Goal: Task Accomplishment & Management: Manage account settings

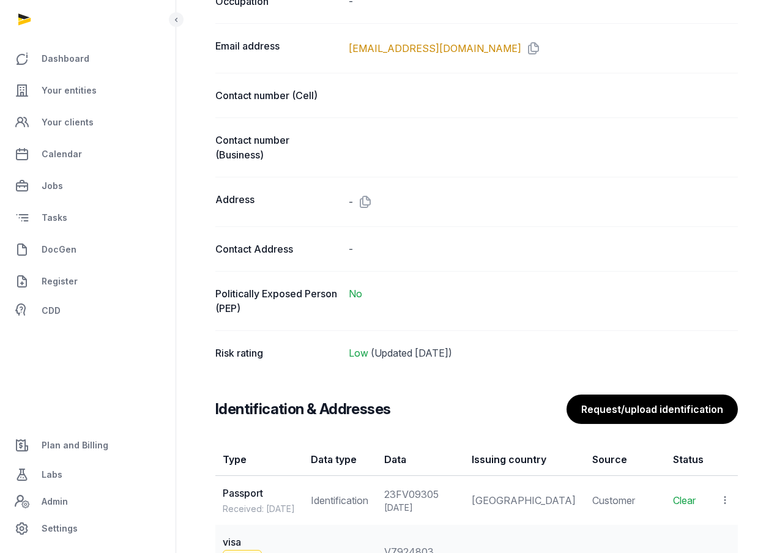
scroll to position [711, 0]
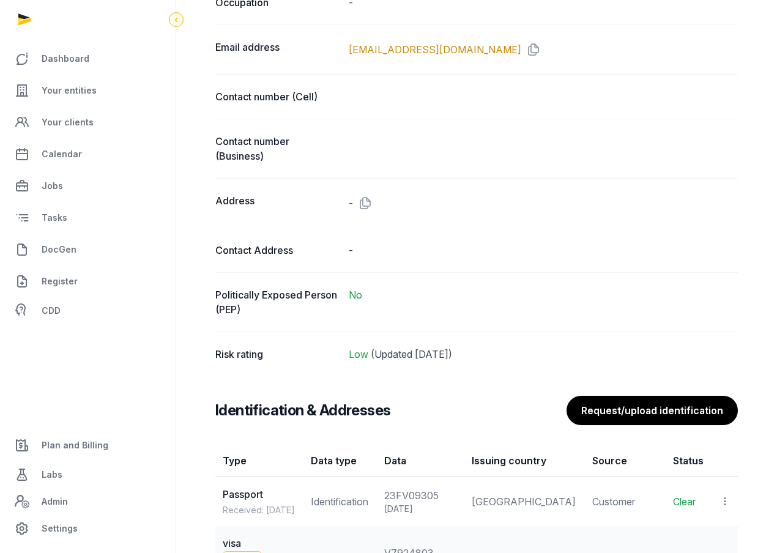
click at [171, 18] on icon at bounding box center [176, 19] width 10 height 15
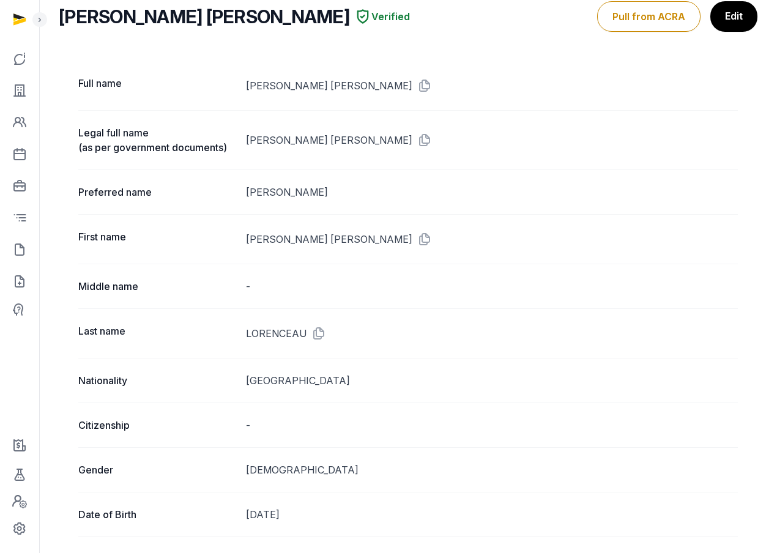
scroll to position [0, 0]
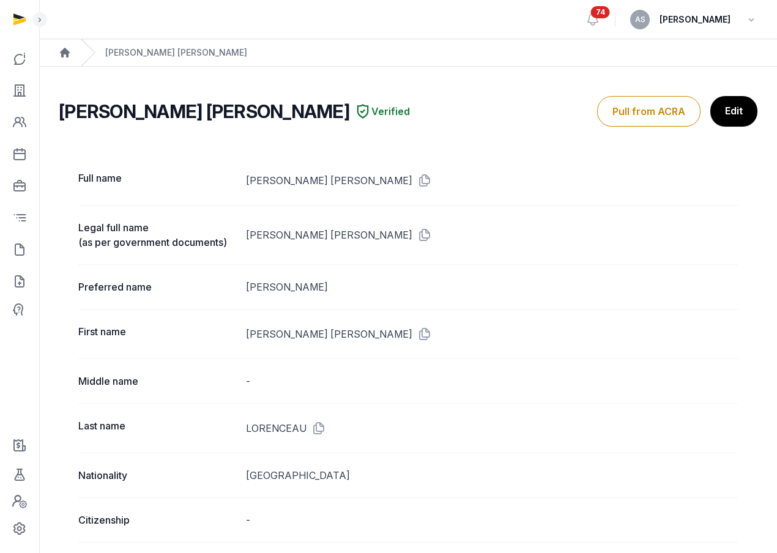
click at [58, 53] on ol "Home [PERSON_NAME] [PERSON_NAME]" at bounding box center [408, 52] width 738 height 27
click at [25, 91] on icon at bounding box center [19, 91] width 15 height 20
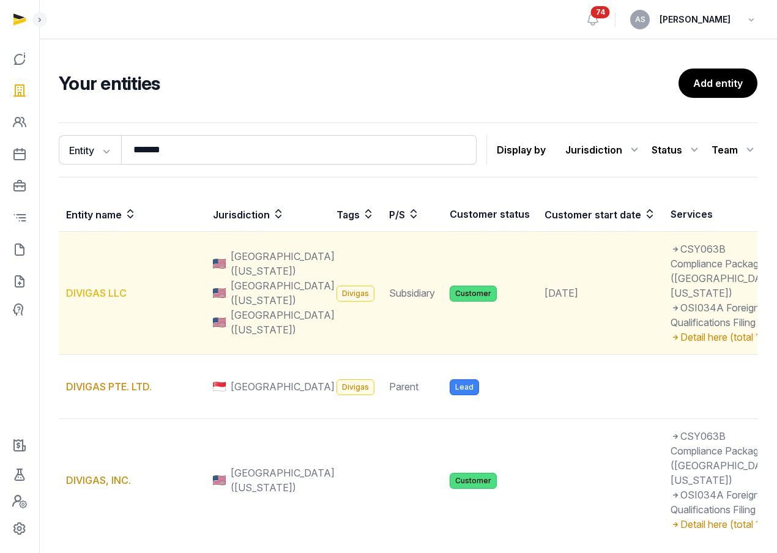
click at [109, 299] on link "DIVIGAS LLC" at bounding box center [96, 293] width 61 height 12
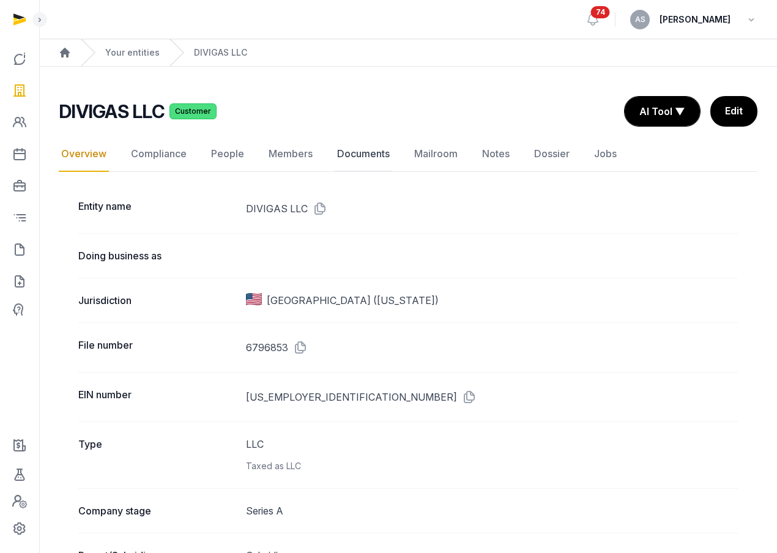
click at [359, 148] on link "Documents" at bounding box center [364, 154] width 58 height 36
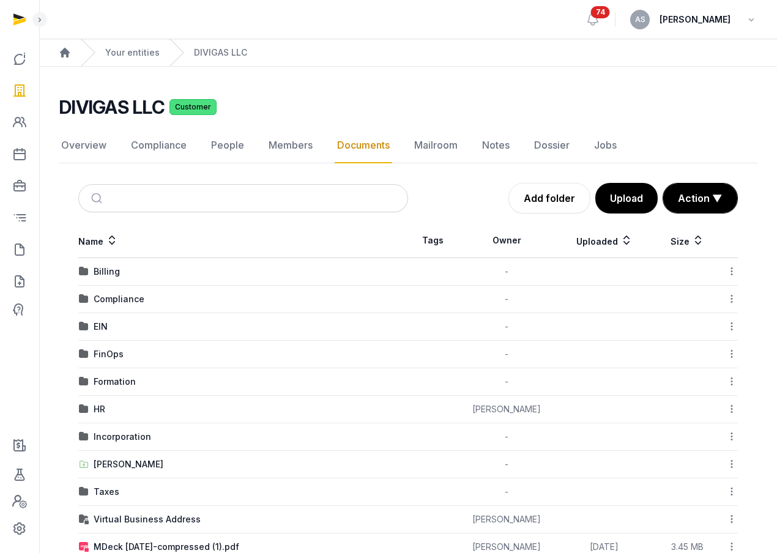
scroll to position [9, 0]
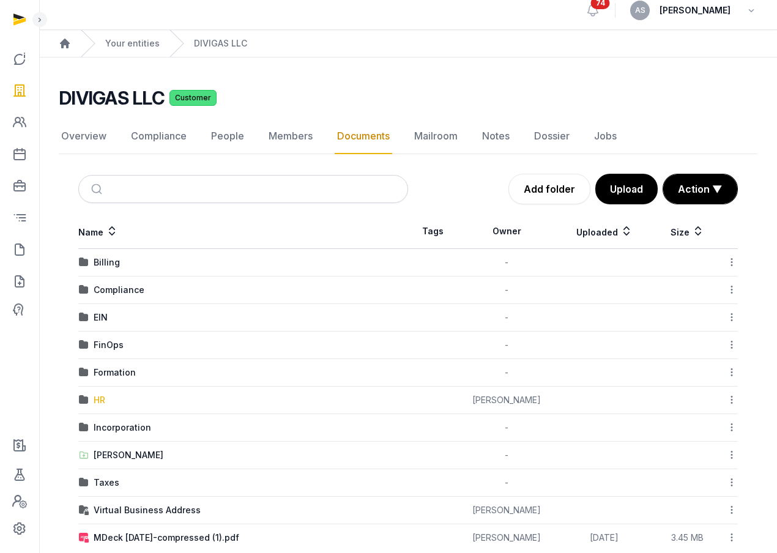
click at [100, 398] on div "HR" at bounding box center [100, 400] width 12 height 12
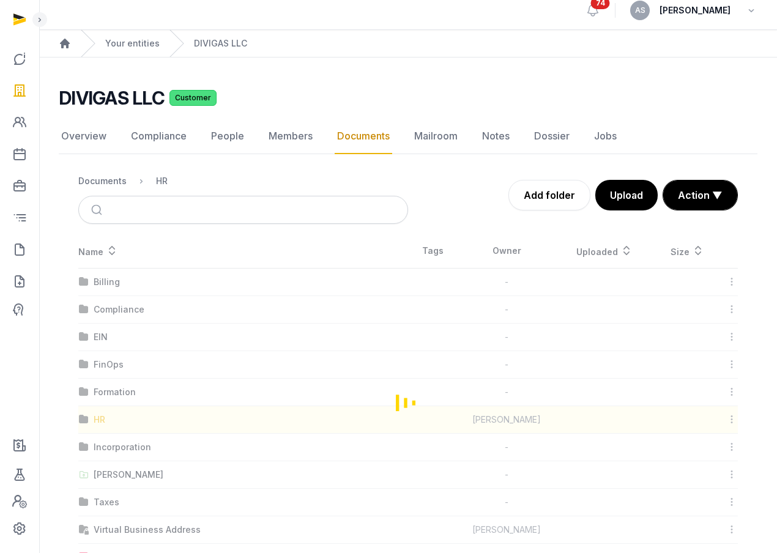
scroll to position [0, 0]
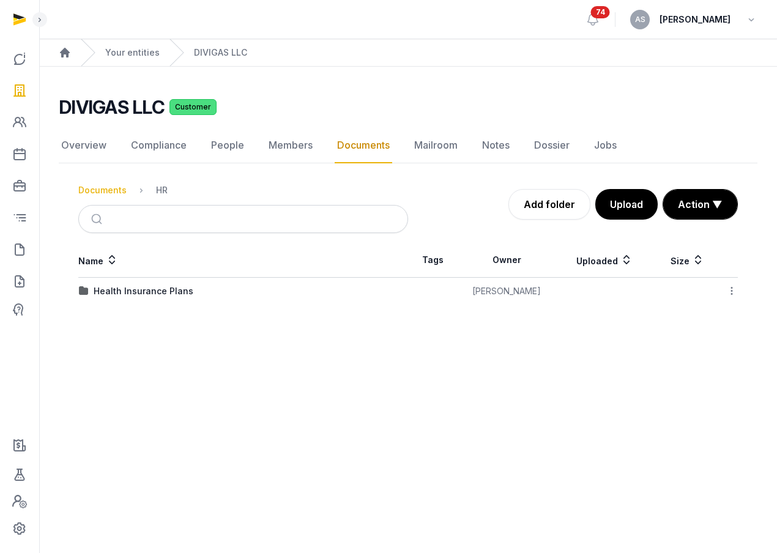
click at [114, 185] on div "Documents" at bounding box center [102, 190] width 48 height 12
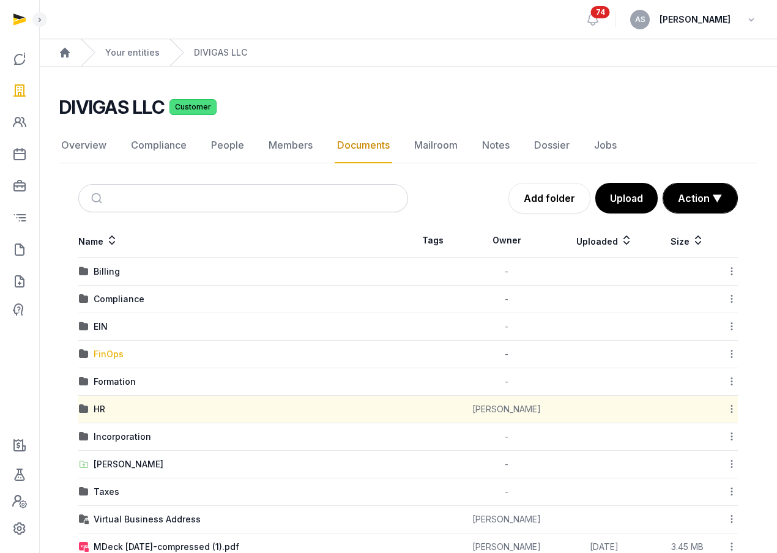
click at [109, 359] on div "FinOps" at bounding box center [109, 354] width 30 height 12
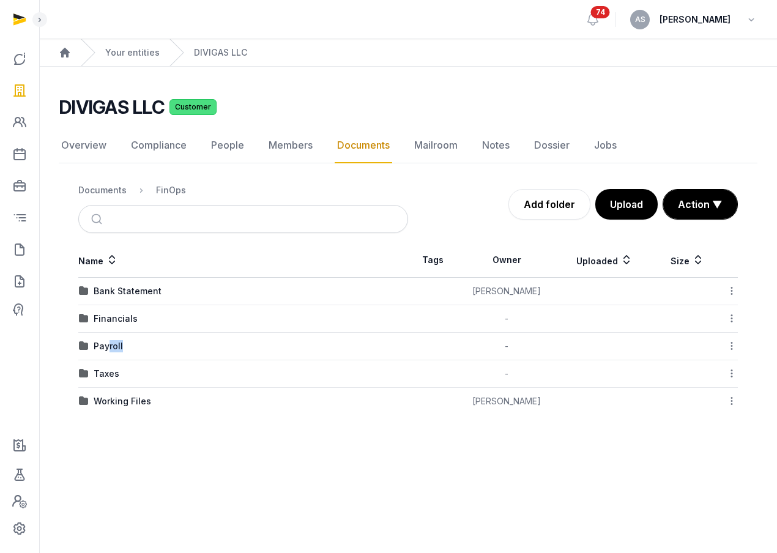
click at [109, 353] on td "Payroll" at bounding box center [243, 347] width 330 height 28
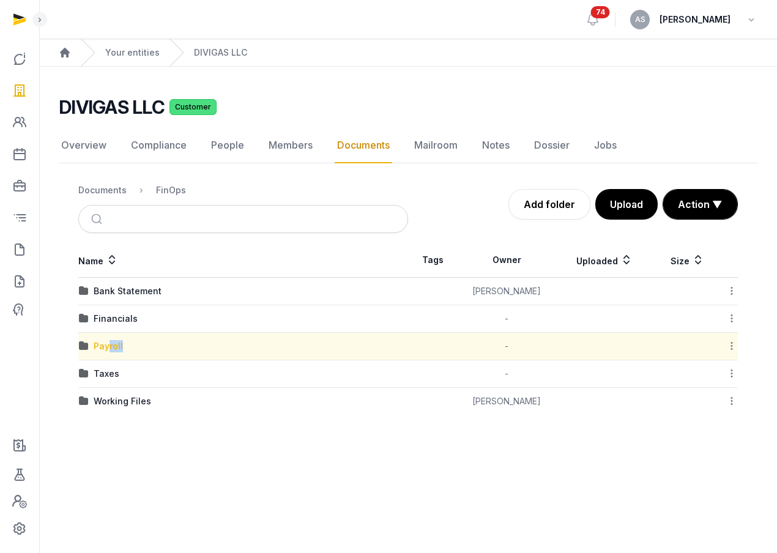
click at [111, 342] on div "Payroll" at bounding box center [108, 346] width 29 height 12
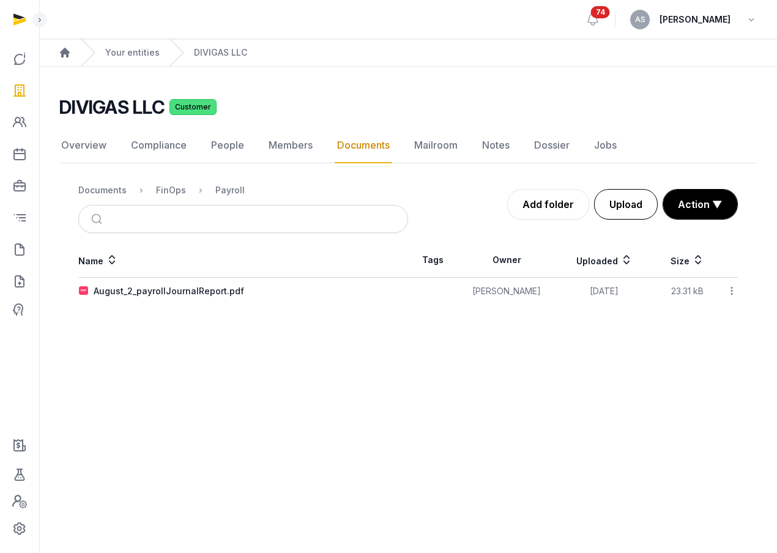
click at [632, 203] on button "Upload" at bounding box center [626, 204] width 64 height 31
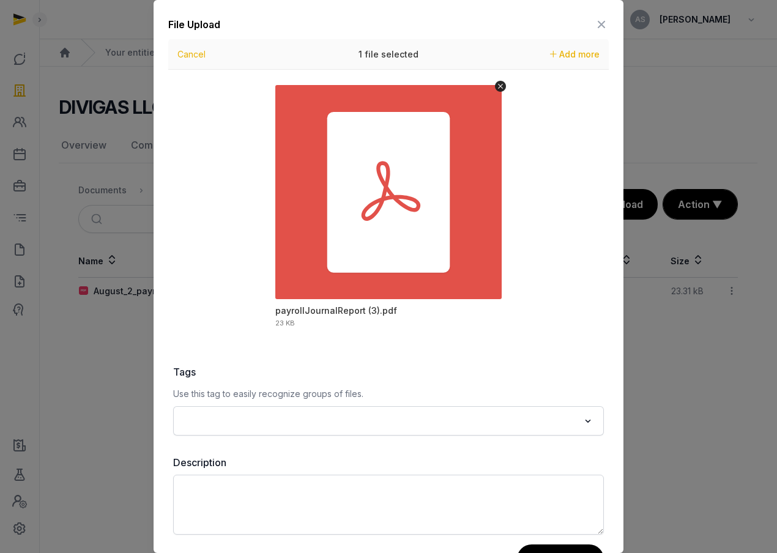
scroll to position [45, 0]
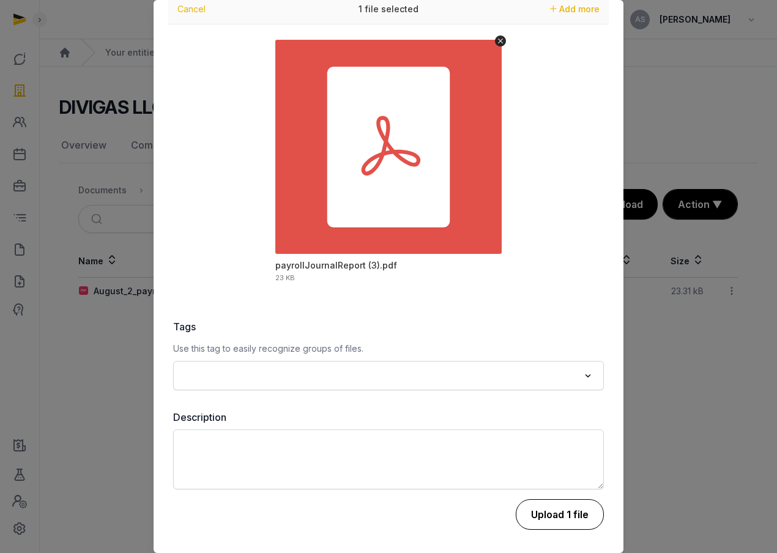
click at [569, 513] on button "Upload 1 file" at bounding box center [560, 514] width 88 height 31
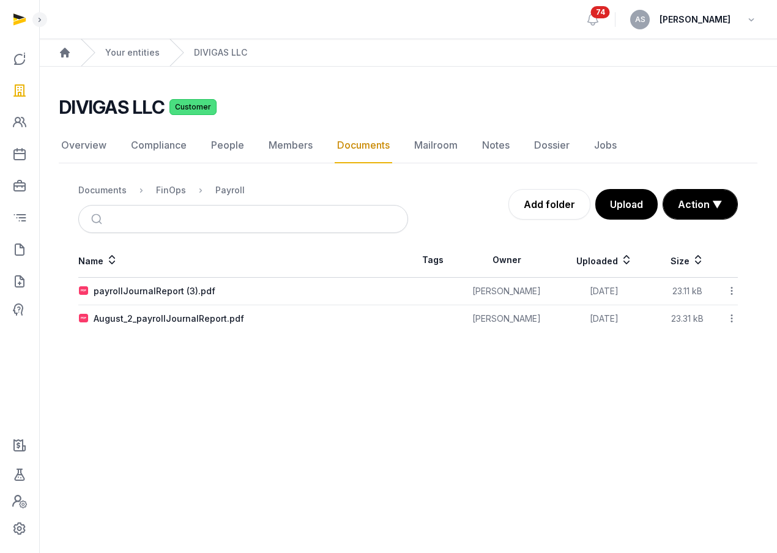
click at [728, 291] on icon at bounding box center [732, 291] width 11 height 13
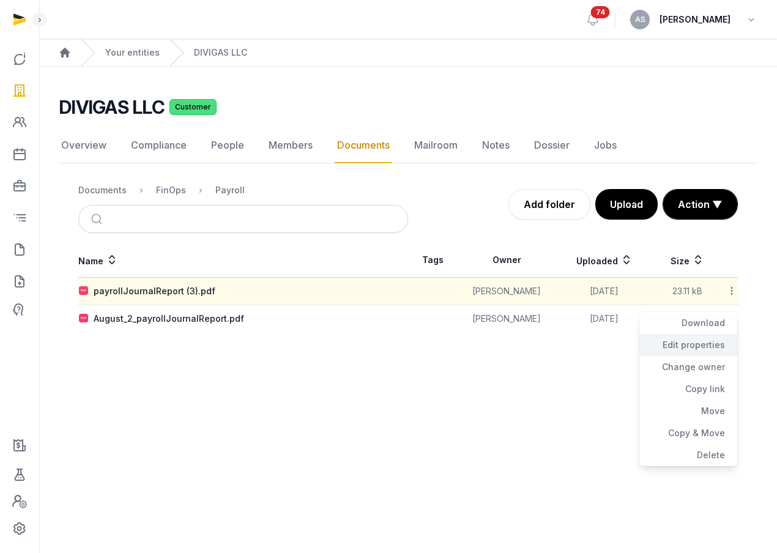
click at [694, 345] on div "Edit properties" at bounding box center [689, 345] width 98 height 22
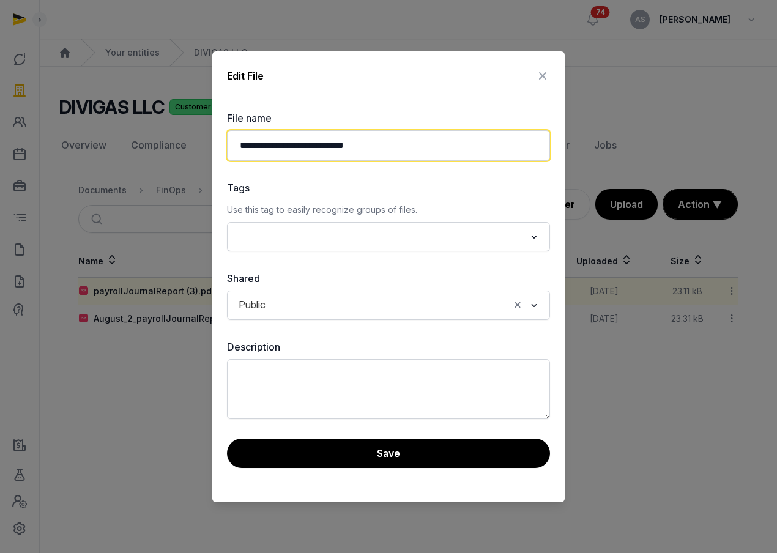
click at [239, 146] on input "**********" at bounding box center [388, 145] width 323 height 31
click at [381, 143] on input "**********" at bounding box center [388, 145] width 323 height 31
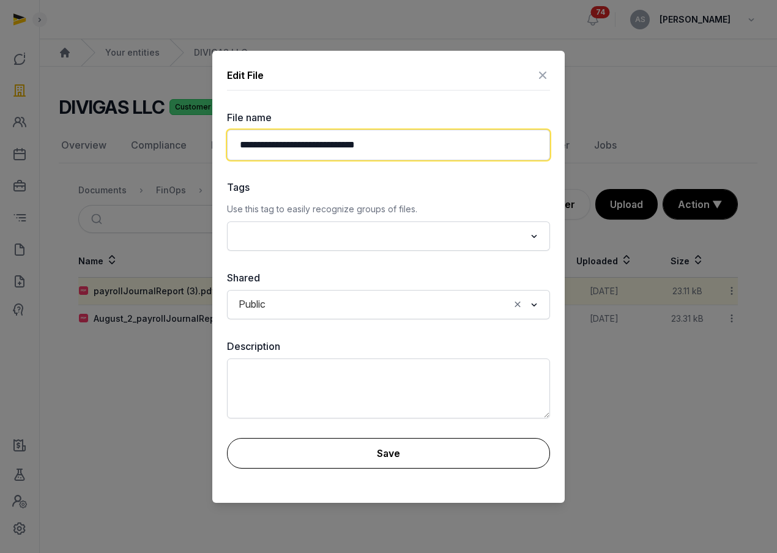
type input "**********"
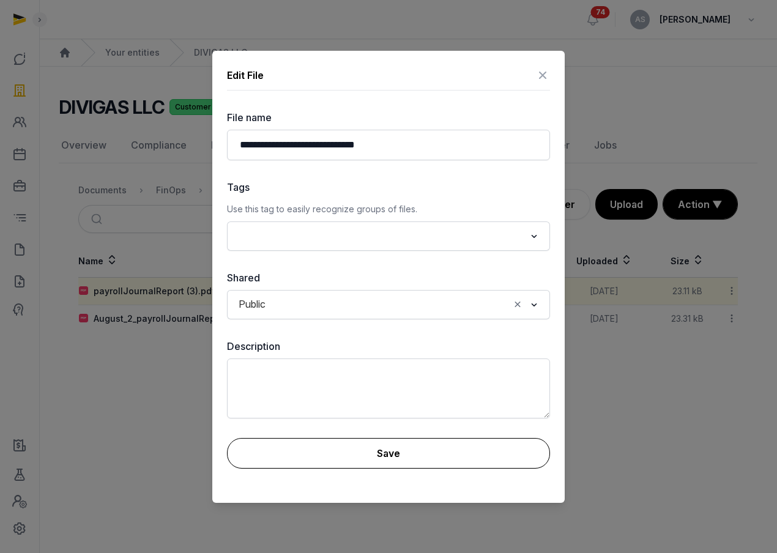
click at [393, 446] on button "Save" at bounding box center [388, 453] width 323 height 31
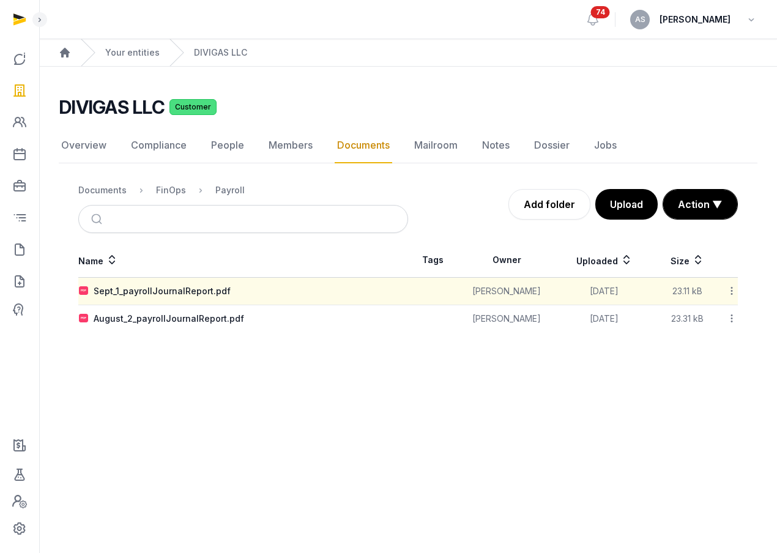
click at [733, 288] on icon at bounding box center [732, 291] width 11 height 13
click at [698, 383] on div "Copy link" at bounding box center [689, 389] width 98 height 22
